Goal: Information Seeking & Learning: Learn about a topic

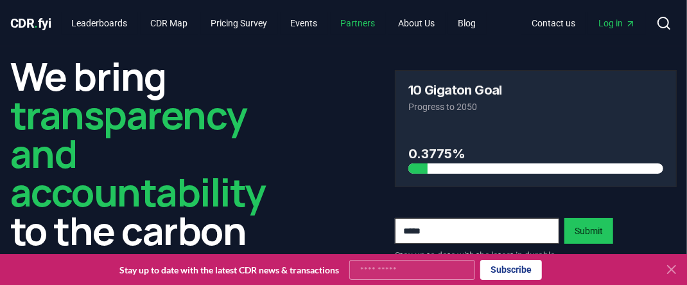
click at [370, 23] on link "Partners" at bounding box center [358, 23] width 55 height 23
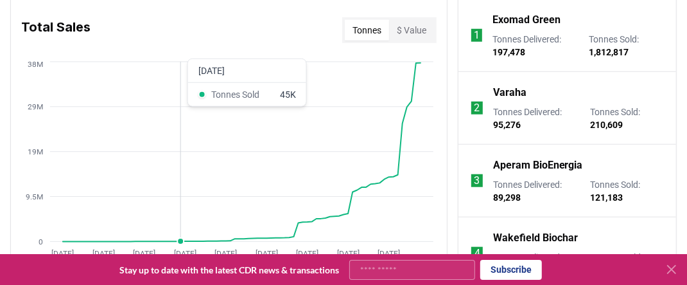
scroll to position [578, 0]
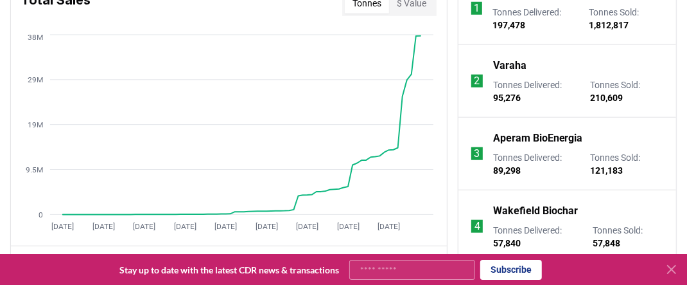
click at [524, 138] on p "Aperam BioEnergia" at bounding box center [538, 137] width 90 height 15
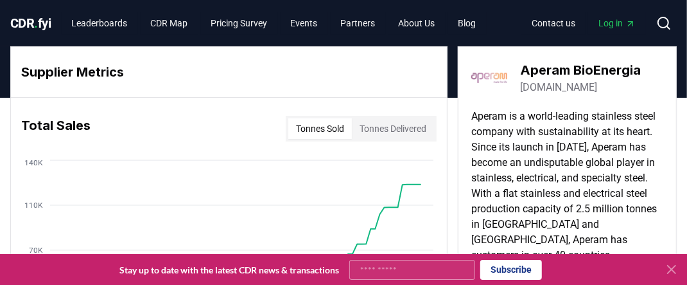
click at [551, 88] on link "[DOMAIN_NAME]" at bounding box center [558, 87] width 77 height 15
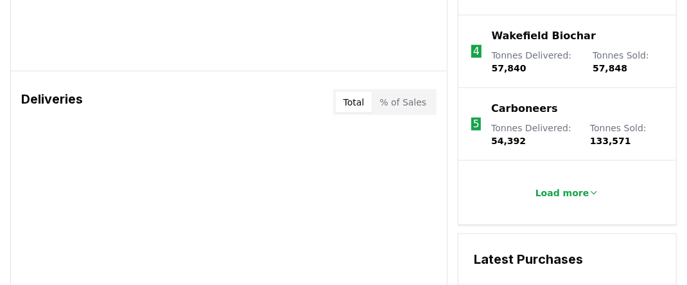
scroll to position [771, 0]
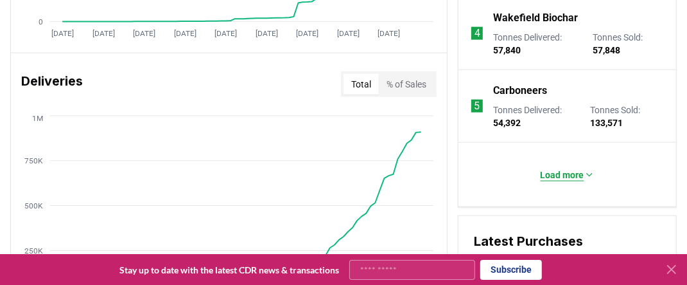
click at [587, 172] on icon at bounding box center [590, 175] width 10 height 10
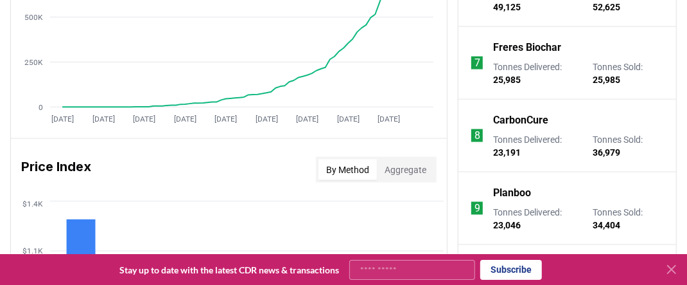
scroll to position [964, 0]
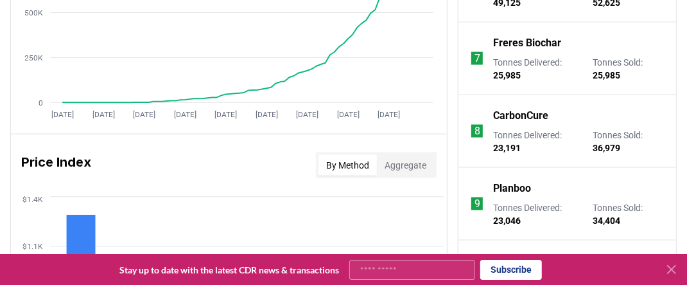
click at [524, 112] on p "CarbonCure" at bounding box center [520, 115] width 55 height 15
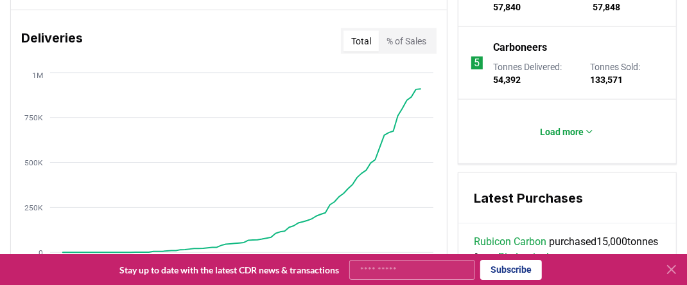
scroll to position [835, 0]
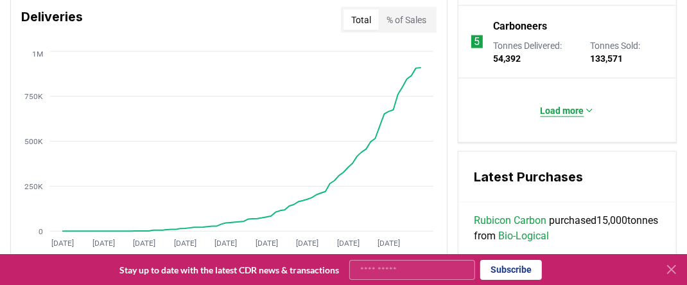
click at [590, 105] on icon at bounding box center [590, 110] width 10 height 10
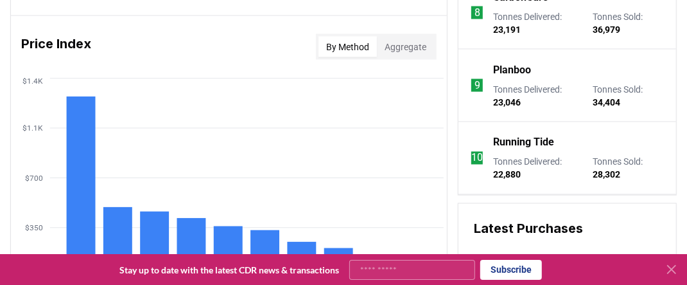
scroll to position [1092, 0]
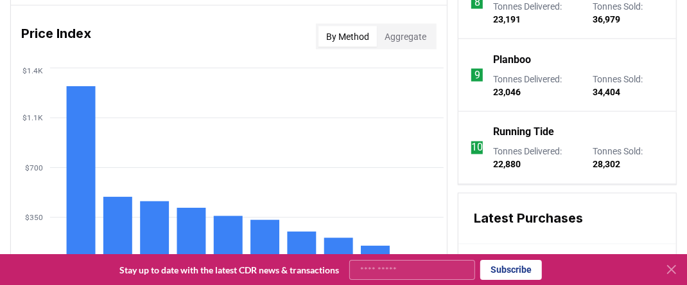
click at [515, 56] on p "Planboo" at bounding box center [512, 59] width 38 height 15
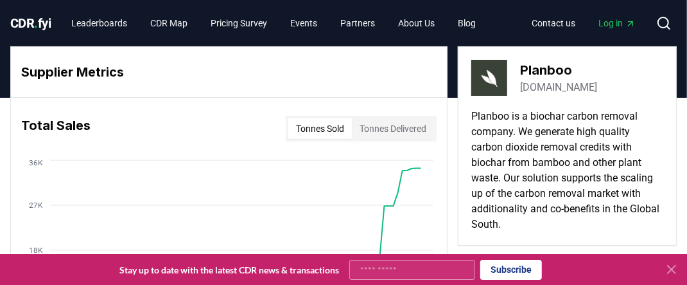
click at [551, 86] on link "[DOMAIN_NAME]" at bounding box center [558, 87] width 77 height 15
